Goal: Task Accomplishment & Management: Manage account settings

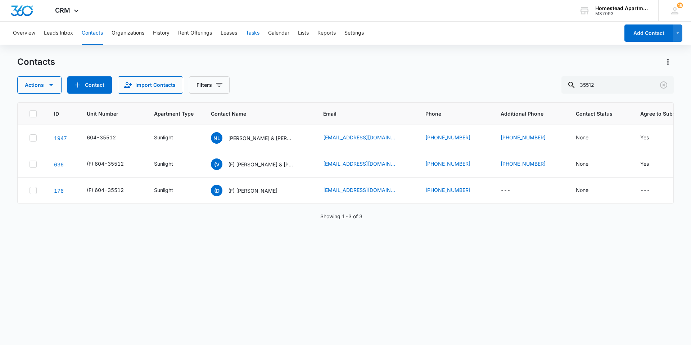
click at [253, 30] on button "Tasks" at bounding box center [253, 33] width 14 height 23
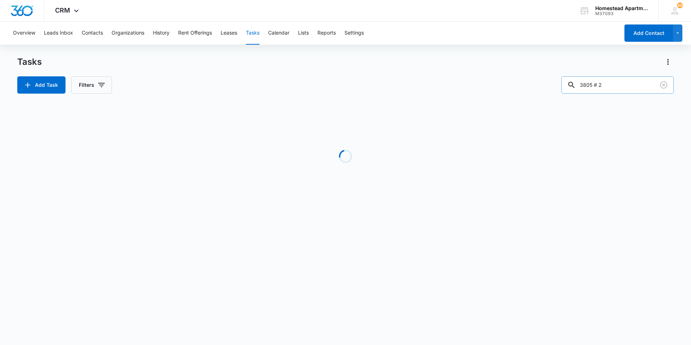
drag, startPoint x: 617, startPoint y: 87, endPoint x: 589, endPoint y: 87, distance: 28.4
click at [589, 87] on input "3805 # 2" at bounding box center [617, 84] width 112 height 17
click at [588, 87] on input "3805 # 2" at bounding box center [617, 84] width 112 height 17
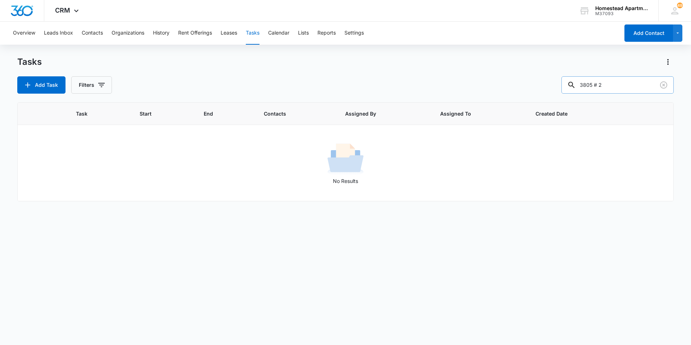
click at [588, 87] on input "3805 # 2" at bounding box center [617, 84] width 112 height 17
type input "3814 #1"
click at [95, 89] on button "Filters" at bounding box center [91, 84] width 41 height 17
click at [170, 85] on div "Add Task Filters Assigned By Assigned To Task Status: Incomplete Complete Clear…" at bounding box center [345, 84] width 656 height 17
click at [82, 29] on button "Contacts" at bounding box center [92, 33] width 21 height 23
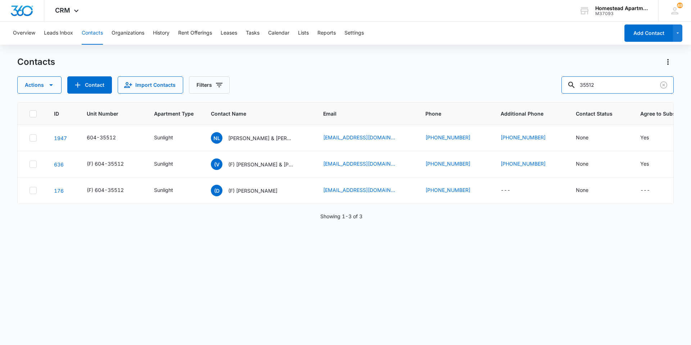
drag, startPoint x: 612, startPoint y: 87, endPoint x: 527, endPoint y: 85, distance: 85.7
click at [527, 85] on div "Actions Contact Import Contacts Filters 35512" at bounding box center [345, 84] width 656 height 17
type input "38141"
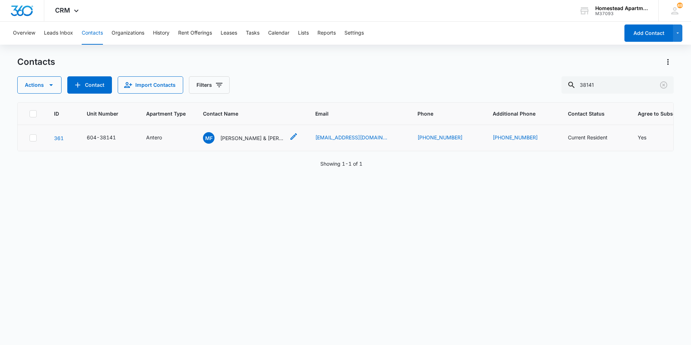
click at [251, 138] on p "[PERSON_NAME] & [PERSON_NAME]" at bounding box center [252, 138] width 65 height 8
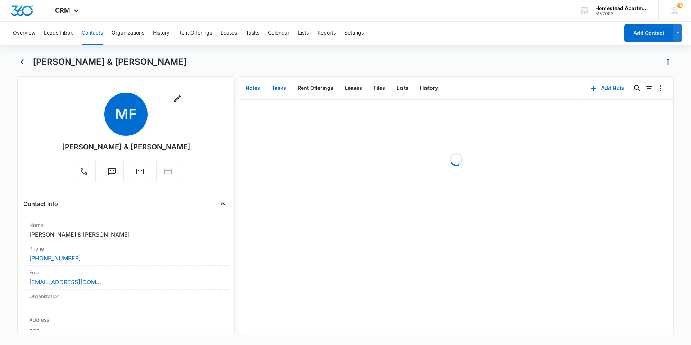
click at [281, 96] on button "Tasks" at bounding box center [279, 88] width 26 height 22
